Goal: Information Seeking & Learning: Learn about a topic

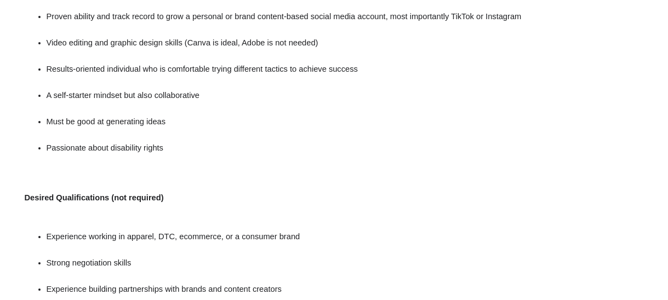
scroll to position [770, 0]
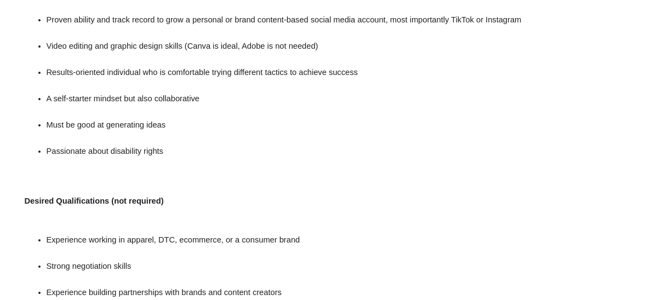
click at [666, 175] on div "Job Description Filter using keywords Search Job Description In this role you w…" at bounding box center [334, 17] width 668 height 1157
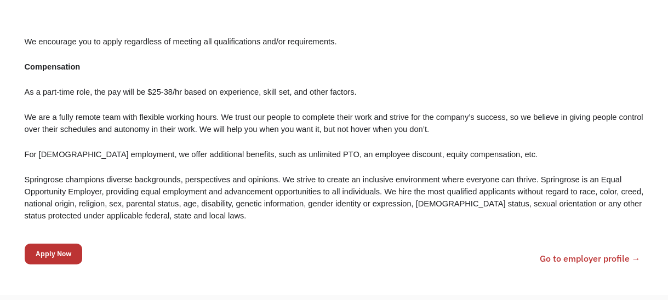
scroll to position [1074, 0]
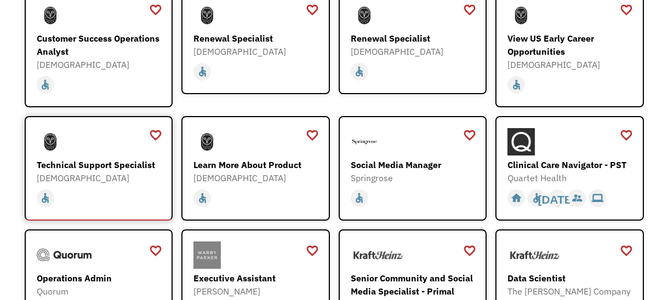
click at [66, 168] on div "Technical Support Specialist" at bounding box center [100, 164] width 127 height 13
click at [545, 164] on div "Clinical Care Navigator - PST" at bounding box center [570, 164] width 127 height 13
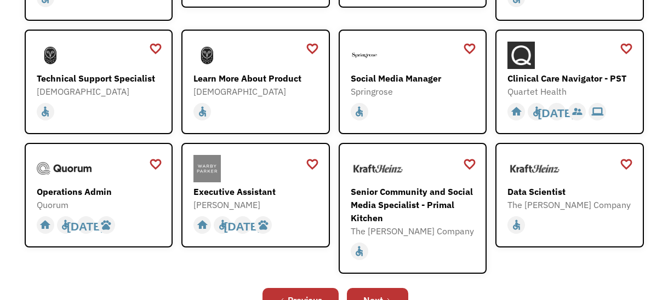
scroll to position [306, 0]
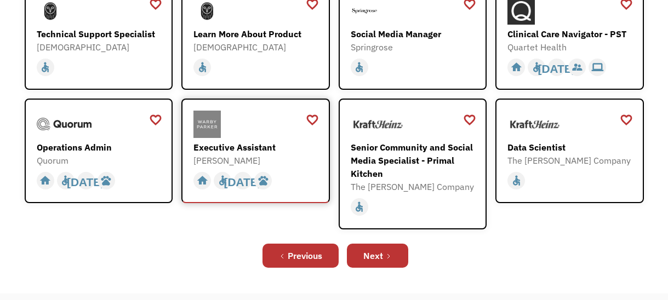
click at [214, 156] on div "[PERSON_NAME]" at bounding box center [256, 160] width 127 height 13
click at [388, 248] on link "Next" at bounding box center [377, 256] width 61 height 24
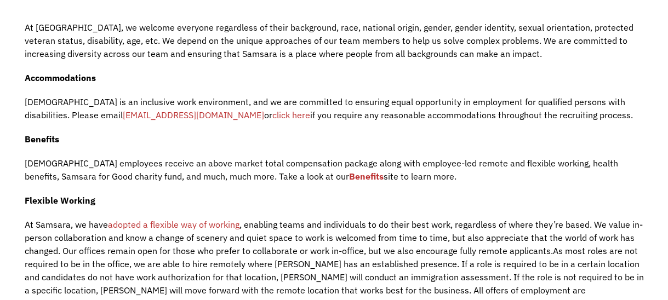
scroll to position [1227, 0]
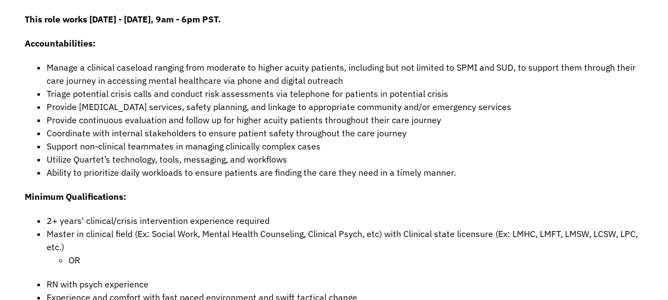
scroll to position [506, 0]
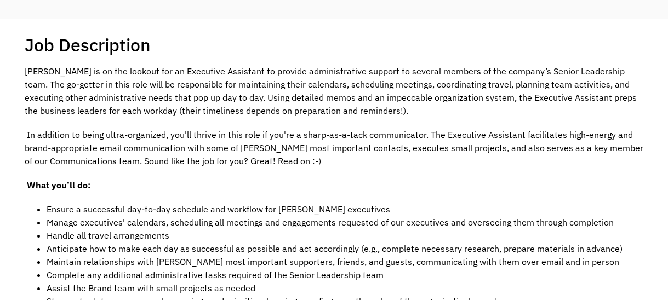
scroll to position [239, 0]
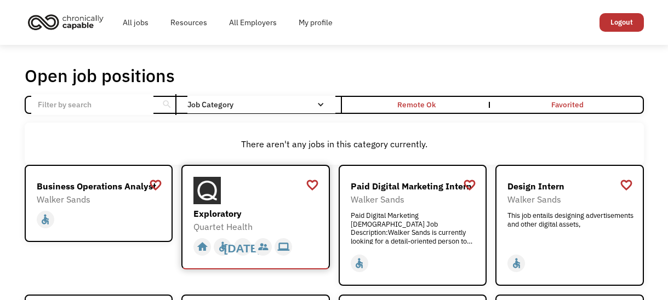
click at [247, 223] on div "Quartet Health" at bounding box center [256, 226] width 127 height 13
click at [548, 227] on div "This job entails designing advertisements and other digital assets," at bounding box center [570, 227] width 127 height 33
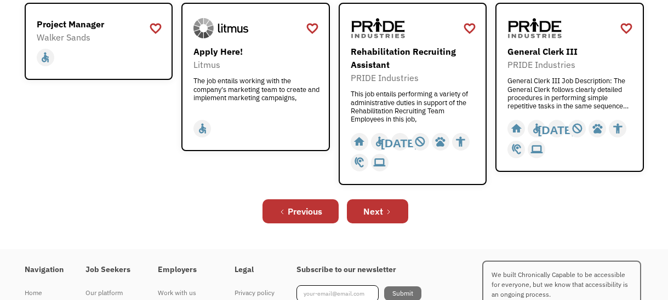
scroll to position [452, 0]
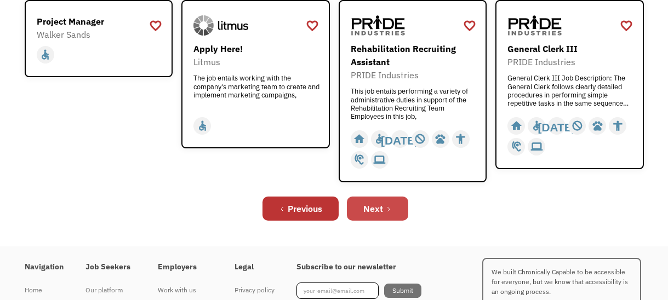
click at [381, 210] on div "Next" at bounding box center [373, 208] width 20 height 13
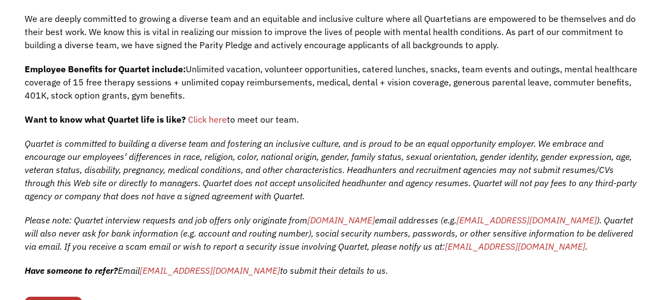
scroll to position [414, 0]
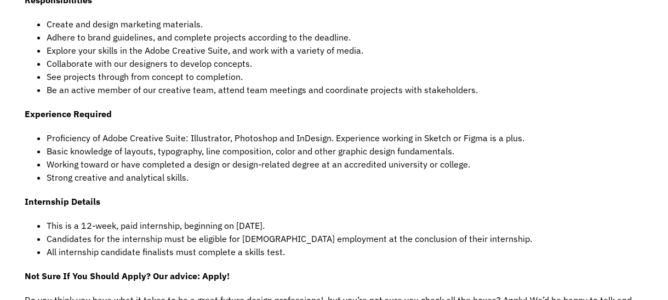
scroll to position [526, 0]
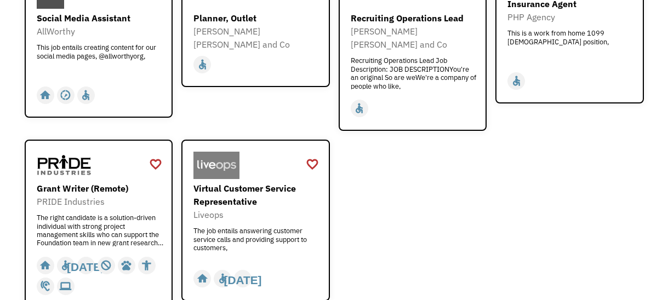
scroll to position [416, 0]
